Goal: Navigation & Orientation: Go to known website

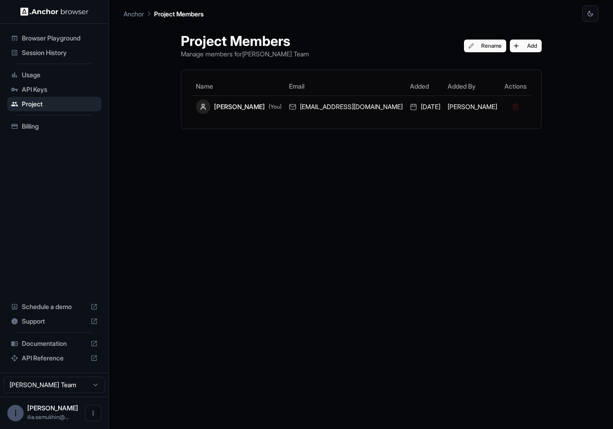
click at [47, 12] on img at bounding box center [54, 11] width 68 height 9
